Goal: Check status: Check status

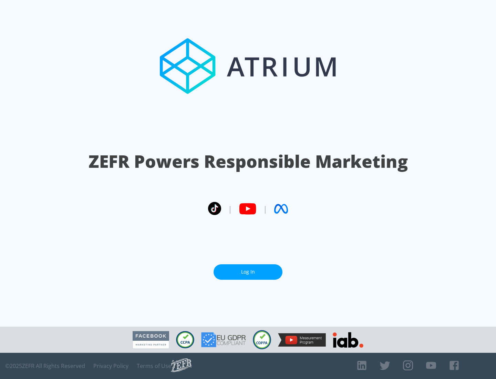
click at [248, 272] on link "Log In" at bounding box center [248, 272] width 69 height 16
